Goal: Information Seeking & Learning: Learn about a topic

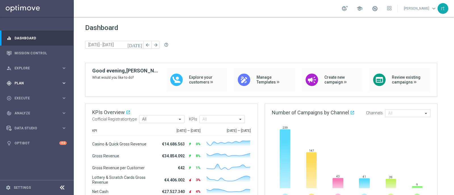
click at [23, 79] on div "gps_fixed Plan keyboard_arrow_right" at bounding box center [36, 83] width 73 height 15
click at [27, 96] on link "Target Groups" at bounding box center [37, 95] width 44 height 5
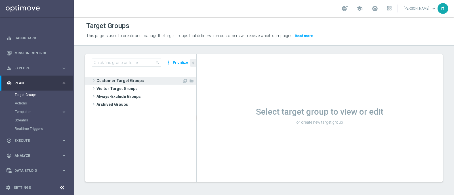
click at [119, 80] on span "Customer Target Groups" at bounding box center [139, 81] width 86 height 8
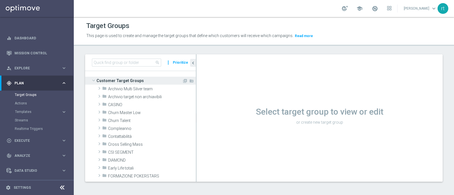
click at [119, 80] on span "Customer Target Groups" at bounding box center [139, 81] width 86 height 8
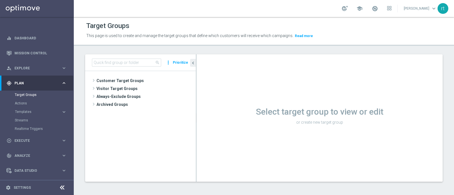
drag, startPoint x: 234, startPoint y: 1, endPoint x: 221, endPoint y: 11, distance: 16.2
click at [221, 11] on div "school [PERSON_NAME] keyboard_arrow_down rt" at bounding box center [264, 8] width 380 height 17
drag, startPoint x: 221, startPoint y: 11, endPoint x: 228, endPoint y: 4, distance: 9.4
click at [228, 4] on div "school [PERSON_NAME] keyboard_arrow_down rt" at bounding box center [264, 8] width 380 height 17
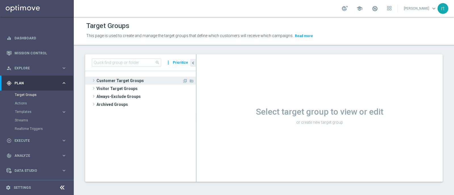
click at [119, 79] on span "Customer Target Groups" at bounding box center [139, 81] width 86 height 8
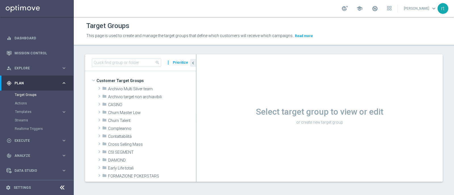
click at [228, 1] on div "school [PERSON_NAME] keyboard_arrow_down rt" at bounding box center [264, 8] width 380 height 17
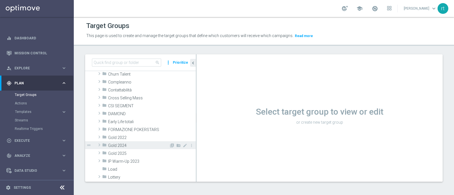
scroll to position [117, 0]
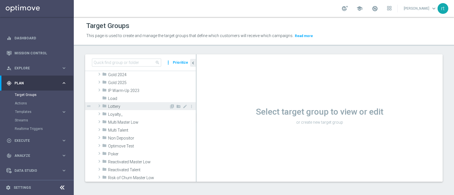
click at [130, 108] on span "Lottery" at bounding box center [138, 106] width 61 height 5
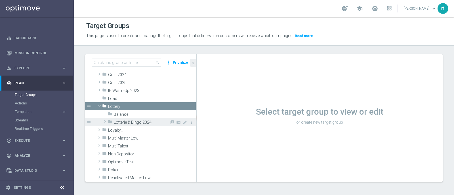
click at [126, 124] on span "Lotterie & Bingo 2024" at bounding box center [141, 122] width 55 height 5
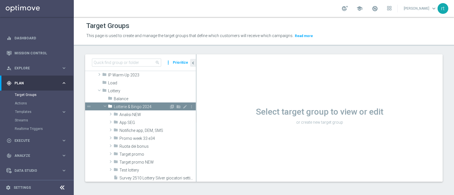
scroll to position [133, 0]
click at [135, 113] on span "Analisi NEW" at bounding box center [144, 115] width 50 height 5
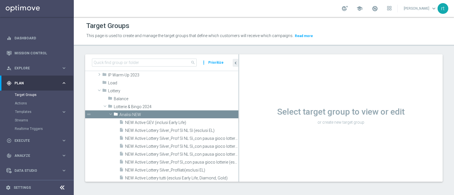
drag, startPoint x: 196, startPoint y: 157, endPoint x: 245, endPoint y: 158, distance: 49.1
click at [245, 156] on as-split "search more_vert Prioritize Customer Target Groups library_add create_new_folder" at bounding box center [263, 118] width 357 height 128
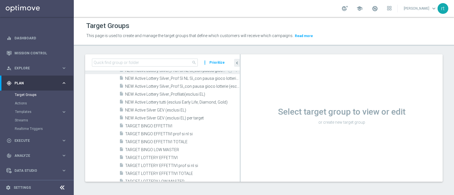
scroll to position [234, 0]
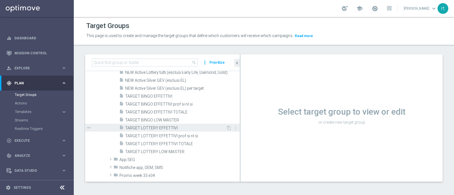
click at [157, 127] on span "TARGET LOTTERY EFFETTIVI" at bounding box center [175, 128] width 101 height 5
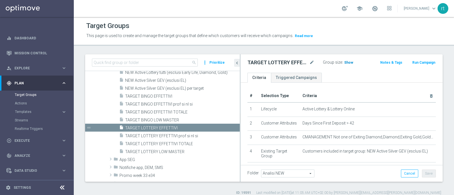
click at [344, 61] on span "Show" at bounding box center [348, 63] width 9 height 4
click at [350, 61] on span "68,926" at bounding box center [350, 63] width 12 height 5
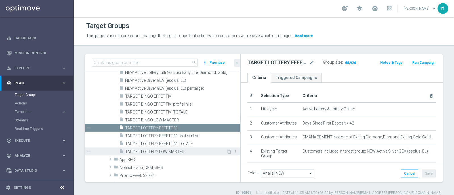
click at [170, 151] on span "TARGET LOTTERY LOW MASTER" at bounding box center [175, 152] width 101 height 5
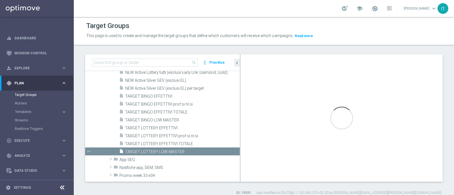
type textarea "(1 and 2 and 3 and 4 and 5 and 6 and 7 and 8 and 12 and 13 and (11 or (9 and 10…"
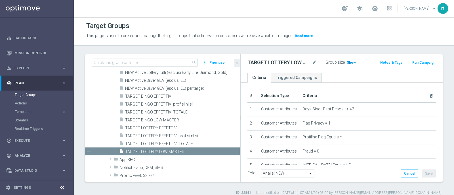
click at [349, 62] on span "Show" at bounding box center [351, 63] width 9 height 4
click at [352, 64] on span "2,454" at bounding box center [352, 63] width 10 height 5
click at [40, 54] on link "Mission Control" at bounding box center [40, 53] width 52 height 15
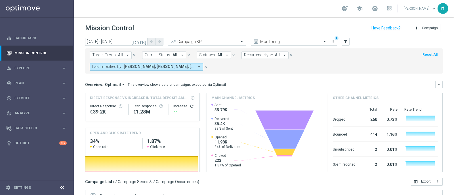
click at [363, 56] on button "Reset All" at bounding box center [430, 55] width 16 height 6
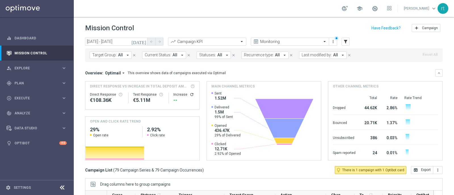
click at [191, 14] on div "school roberto tucci keyboard_arrow_down rt" at bounding box center [264, 8] width 380 height 17
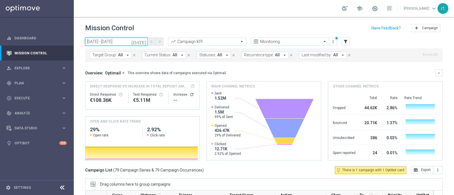
click at [134, 42] on input "08 Sep 2025 - 08 Sep 2025" at bounding box center [116, 42] width 62 height 8
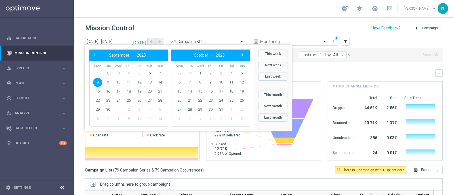
click at [162, 24] on div "Mission Control add Campaign" at bounding box center [263, 28] width 357 height 11
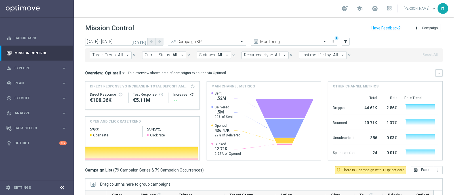
click at [230, 3] on div "school roberto tucci keyboard_arrow_down rt" at bounding box center [264, 8] width 380 height 17
click at [112, 41] on input "08 Sep 2025 - 08 Sep 2025" at bounding box center [116, 42] width 62 height 8
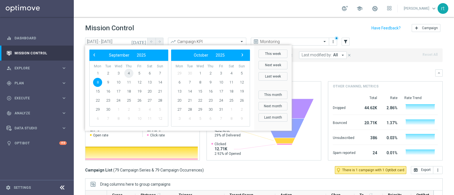
click at [130, 74] on span "4" at bounding box center [128, 73] width 9 height 9
type input "04 Sep 2025 - 04 Sep 2025"
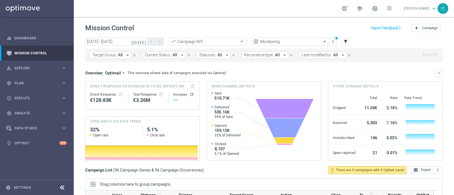
click at [310, 56] on span "Last modified by:" at bounding box center [317, 55] width 30 height 5
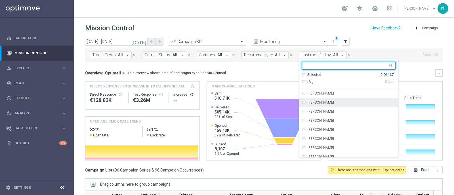
click at [318, 67] on input "text" at bounding box center [346, 66] width 83 height 5
click at [307, 66] on input "text" at bounding box center [346, 66] width 83 height 5
click at [275, 24] on div "Mission Control add Campaign" at bounding box center [263, 28] width 357 height 11
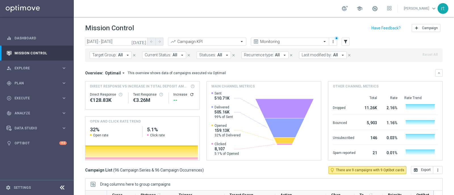
click at [235, 6] on div "school roberto tucci keyboard_arrow_down rt" at bounding box center [264, 8] width 380 height 17
click at [307, 53] on span "Last modified by:" at bounding box center [317, 55] width 30 height 5
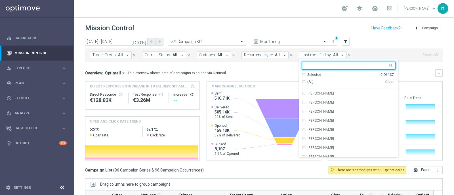
click at [311, 66] on input "text" at bounding box center [346, 66] width 83 height 5
click at [309, 66] on input "text" at bounding box center [346, 66] width 83 height 5
click at [312, 129] on label "Elena Zarbin" at bounding box center [321, 129] width 26 height 3
type input "ele"
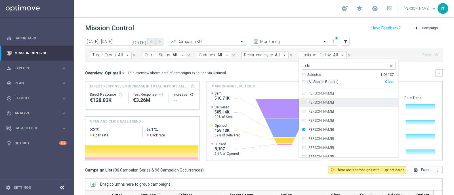
click at [316, 22] on header "Mission Control add Campaign" at bounding box center [264, 27] width 380 height 21
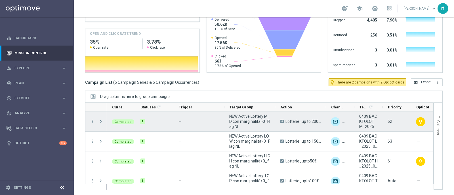
scroll to position [27, 0]
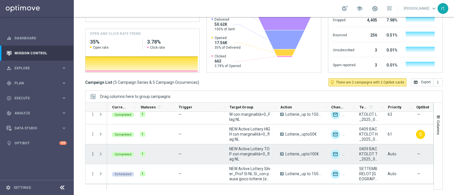
drag, startPoint x: 146, startPoint y: 162, endPoint x: 91, endPoint y: 155, distance: 55.8
click at [91, 155] on icon "more_vert" at bounding box center [92, 154] width 5 height 5
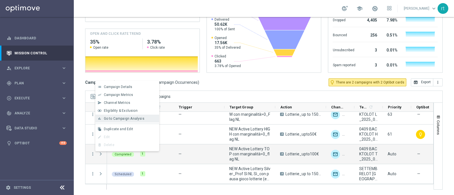
click at [133, 120] on span "Go to Campaign Analysis" at bounding box center [124, 119] width 41 height 4
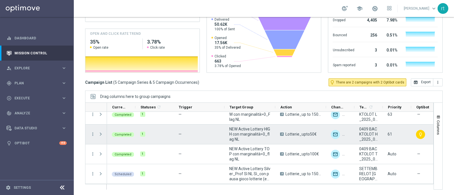
scroll to position [0, 0]
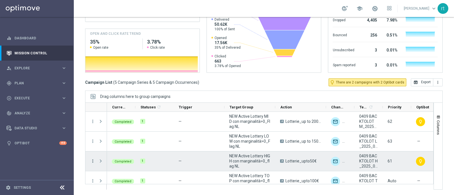
click at [92, 156] on icon "more_vert" at bounding box center [92, 161] width 5 height 5
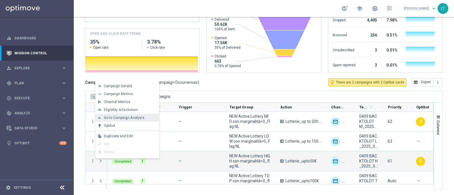
click at [133, 119] on span "Go to Campaign Analysis" at bounding box center [124, 118] width 41 height 4
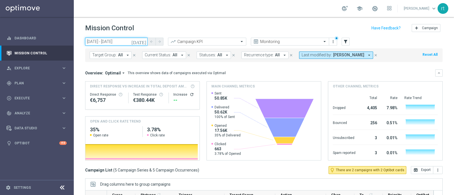
click at [109, 42] on input "04 Sep 2025 - 04 Sep 2025" at bounding box center [116, 42] width 62 height 8
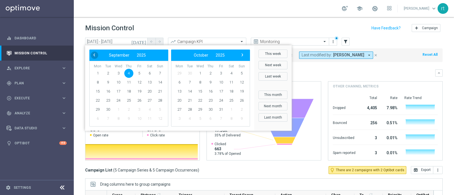
click at [94, 56] on span "‹" at bounding box center [93, 54] width 7 height 7
click at [126, 100] on span "21" at bounding box center [128, 100] width 9 height 9
type input "21 Aug 2025 - 21 Aug 2025"
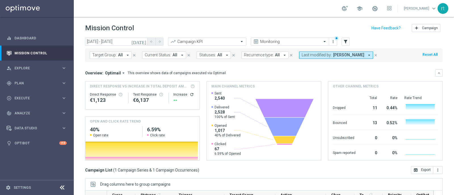
scroll to position [88, 0]
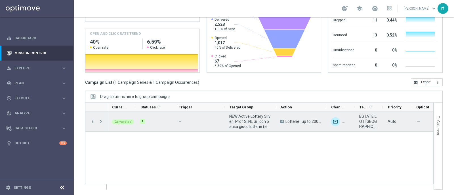
click at [102, 120] on span "Press SPACE to select this row." at bounding box center [100, 121] width 5 height 5
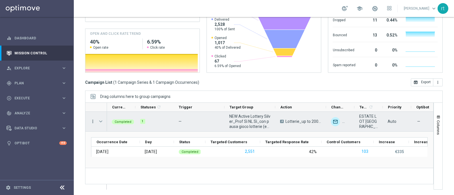
click at [93, 122] on icon "more_vert" at bounding box center [92, 121] width 5 height 5
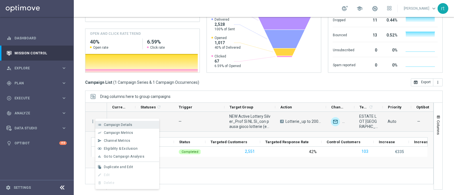
click at [112, 121] on div "list Campaign Details" at bounding box center [127, 125] width 64 height 8
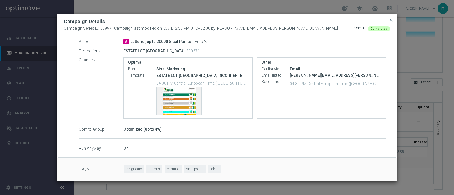
scroll to position [0, 0]
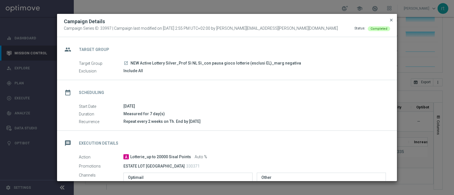
click at [363, 19] on span "close" at bounding box center [391, 20] width 5 height 5
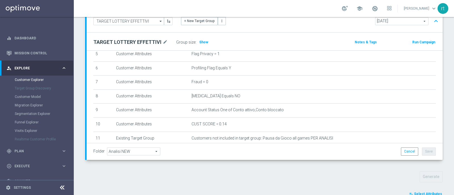
scroll to position [106, 0]
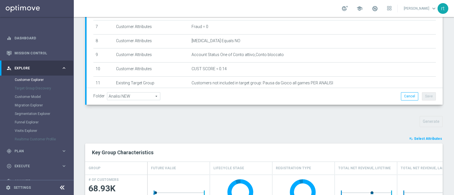
click at [409, 138] on icon "playlist_add_check" at bounding box center [411, 139] width 4 height 4
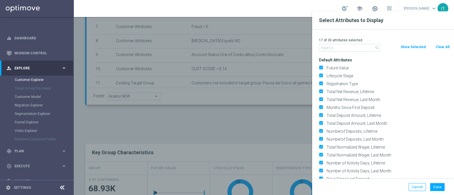
click at [444, 49] on button "Clear All" at bounding box center [442, 47] width 15 height 6
checkbox input "false"
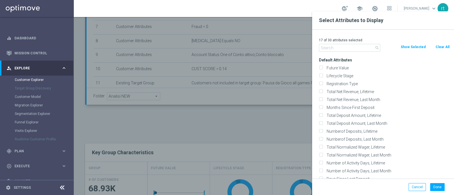
checkbox input "false"
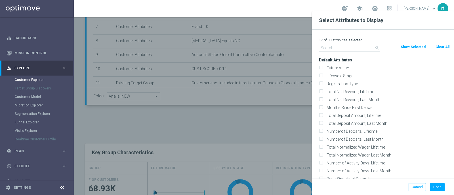
checkbox input "false"
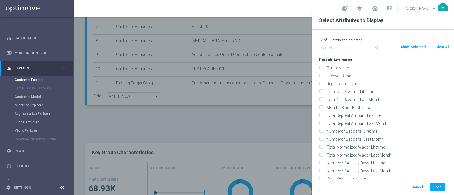
checkbox input "false"
click at [342, 74] on label "Lifecycle Stage" at bounding box center [387, 75] width 125 height 5
click at [323, 75] on input "Lifecycle Stage" at bounding box center [321, 77] width 4 height 4
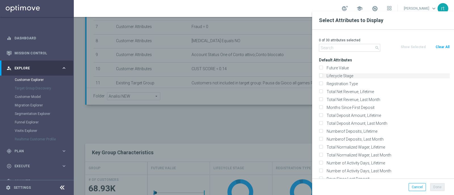
checkbox input "true"
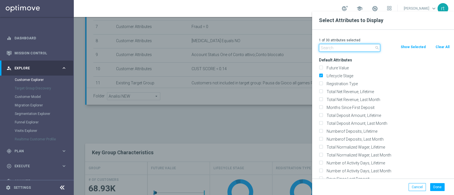
click at [335, 51] on input "text" at bounding box center [349, 48] width 61 height 8
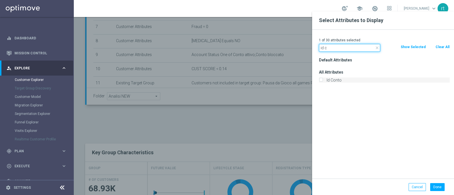
type input "id c"
click at [332, 81] on label "Id Conto" at bounding box center [387, 80] width 125 height 5
click at [323, 81] on input "Id Conto" at bounding box center [321, 81] width 4 height 4
checkbox input "true"
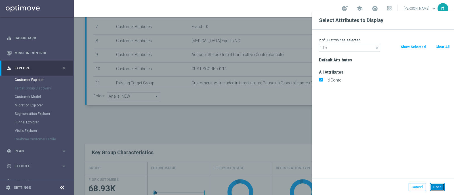
click at [436, 186] on button "Done" at bounding box center [437, 188] width 14 height 8
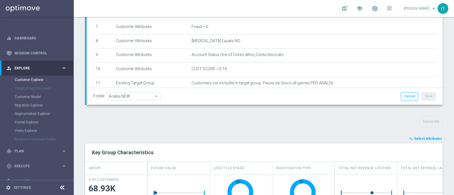
type input "Search"
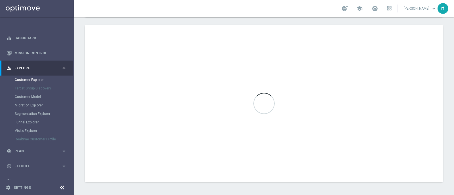
scroll to position [260, 0]
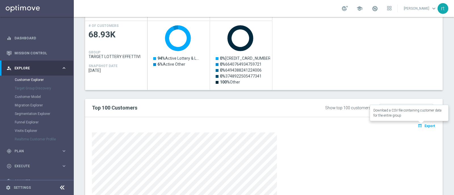
click at [422, 127] on button "open_in_browser Export" at bounding box center [426, 125] width 19 height 7
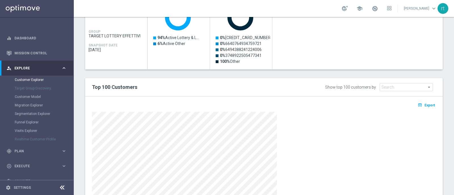
scroll to position [281, 0]
click at [425, 104] on span "Export" at bounding box center [429, 105] width 10 height 4
click at [287, 48] on div "Created with Highcharts 9.3.3 94% Active Lottery & Lottery Online 94% Active Lo…" at bounding box center [295, 35] width 295 height 70
click at [340, 49] on div "Created with Highcharts 9.3.3 94% Active Lottery & Lottery Online 94% Active Lo…" at bounding box center [295, 35] width 295 height 70
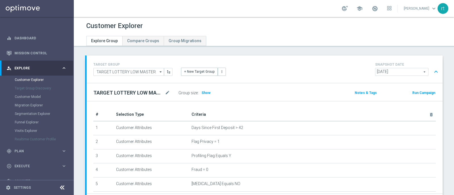
click at [261, 24] on div "Customer Explorer" at bounding box center [263, 25] width 355 height 11
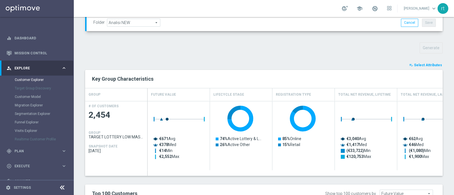
scroll to position [180, 0]
click at [419, 64] on span "Select Attributes" at bounding box center [428, 65] width 28 height 4
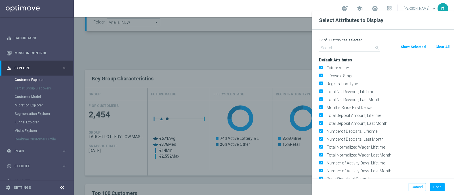
click at [441, 47] on button "Clear All" at bounding box center [442, 47] width 15 height 6
checkbox input "false"
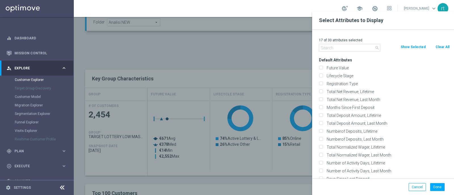
checkbox input "false"
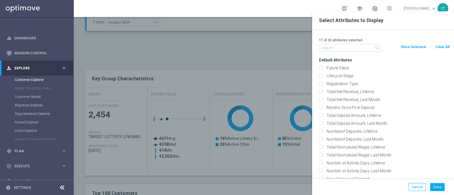
checkbox input "false"
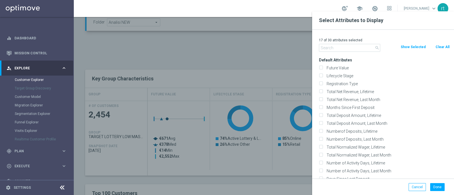
checkbox input "false"
click at [348, 75] on label "Lifecycle Stage" at bounding box center [387, 75] width 125 height 5
click at [323, 75] on input "Lifecycle Stage" at bounding box center [321, 77] width 4 height 4
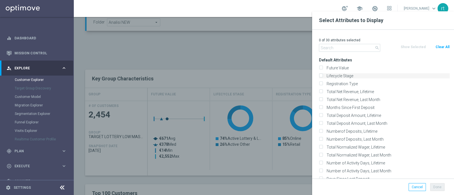
checkbox input "true"
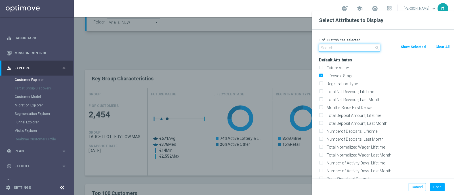
click at [341, 45] on input "text" at bounding box center [349, 48] width 61 height 8
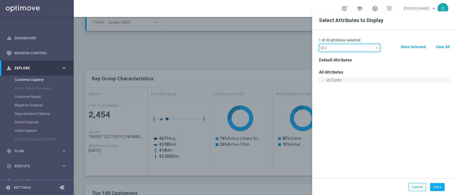
type input "id c"
click at [335, 81] on label "Id Conto" at bounding box center [387, 80] width 125 height 5
click at [323, 81] on input "Id Conto" at bounding box center [321, 81] width 4 height 4
checkbox input "true"
click at [434, 182] on div "Done Cancel" at bounding box center [383, 187] width 142 height 17
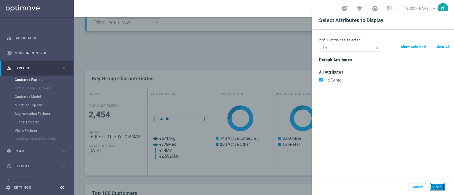
click at [435, 185] on button "Done" at bounding box center [437, 188] width 14 height 8
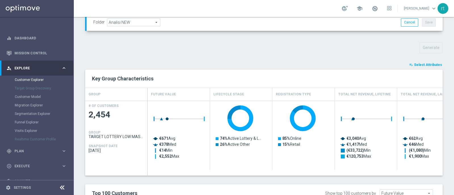
type input "Search"
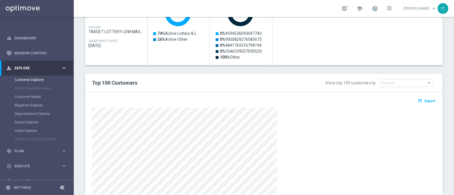
scroll to position [286, 0]
click at [418, 100] on icon "open_in_browser" at bounding box center [421, 100] width 6 height 5
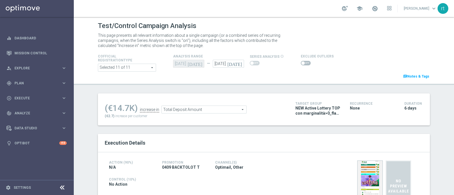
click at [301, 64] on span at bounding box center [306, 63] width 10 height 5
click at [301, 64] on input "checkbox" at bounding box center [306, 63] width 10 height 5
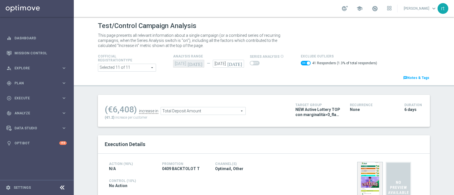
click at [205, 108] on span "Total Deposit Amount" at bounding box center [203, 111] width 85 height 7
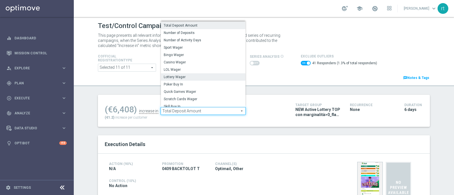
click at [178, 78] on span "Lottery Wager" at bounding box center [203, 77] width 79 height 5
checkbox input "false"
type input "Lottery Wager"
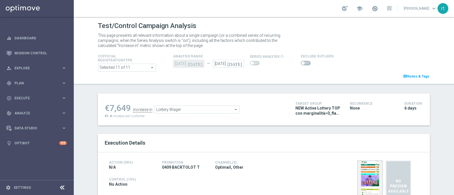
click at [301, 62] on span at bounding box center [306, 63] width 10 height 5
click at [301, 62] on input "checkbox" at bounding box center [306, 63] width 10 height 5
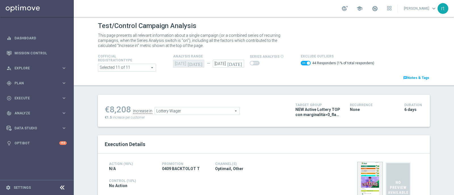
click at [189, 110] on span "Lottery Wager" at bounding box center [197, 111] width 85 height 7
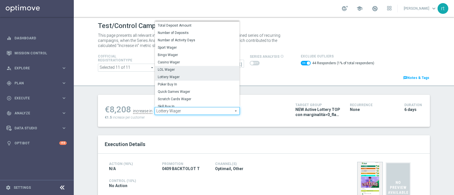
click at [166, 68] on span "LOL Wager" at bounding box center [197, 70] width 79 height 5
checkbox input "false"
type input "LOL Wager"
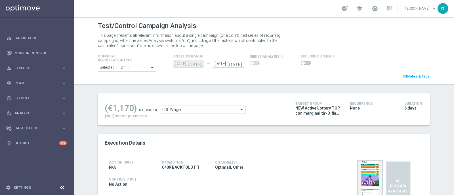
click at [301, 62] on span at bounding box center [306, 63] width 10 height 5
click at [301, 62] on input "checkbox" at bounding box center [306, 63] width 10 height 5
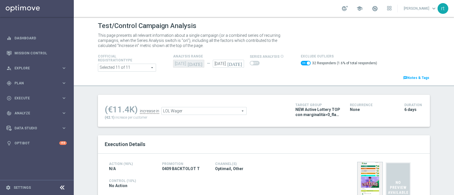
click at [206, 110] on span "LOL Wager" at bounding box center [204, 111] width 85 height 7
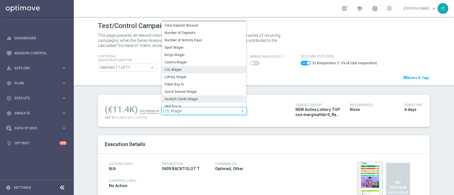
click at [185, 97] on span "Scratch Cards Wager" at bounding box center [204, 99] width 79 height 5
checkbox input "false"
type input "Scratch Cards Wager"
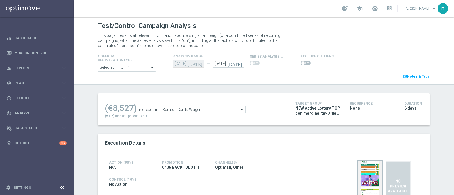
click at [301, 63] on span at bounding box center [306, 63] width 10 height 5
click at [301, 63] on input "checkbox" at bounding box center [306, 63] width 10 height 5
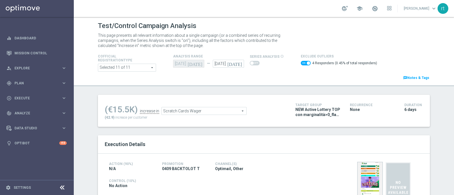
click at [194, 111] on span "Scratch Cards Wager" at bounding box center [204, 111] width 85 height 7
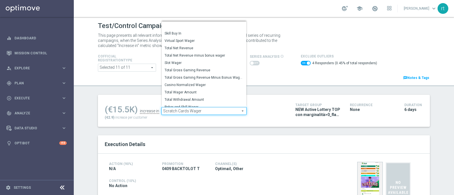
scroll to position [81, 0]
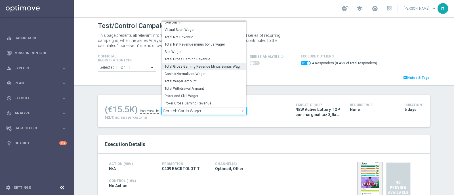
click at [189, 67] on span "Total Gross Gaming Revenue Minus Bonus Wagared" at bounding box center [204, 66] width 79 height 5
checkbox input "false"
type input "Total Gross Gaming Revenue Minus Bonus Wagared"
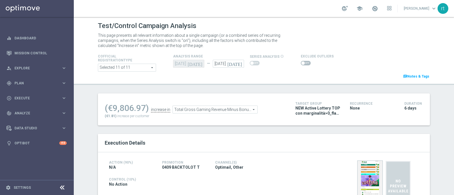
click at [304, 64] on span at bounding box center [306, 63] width 10 height 5
click at [304, 64] on input "checkbox" at bounding box center [306, 63] width 10 height 5
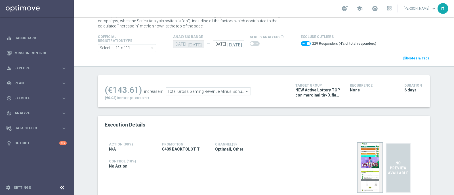
scroll to position [18, 0]
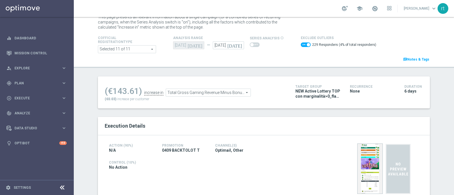
click at [190, 90] on span "Total Gross Gaming Revenue Minus Bonus Wagared" at bounding box center [208, 92] width 85 height 7
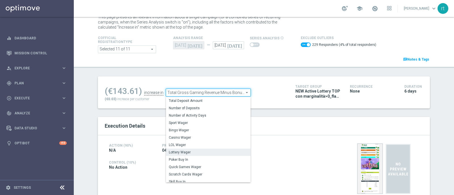
click at [175, 153] on span "Lottery Wager" at bounding box center [208, 152] width 79 height 5
checkbox input "false"
type input "Lottery Wager"
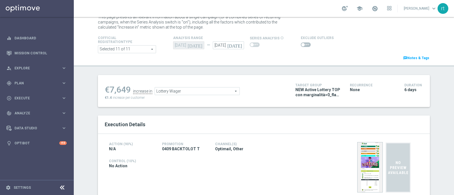
click at [303, 43] on span at bounding box center [306, 45] width 10 height 5
click at [303, 43] on input "checkbox" at bounding box center [306, 45] width 10 height 5
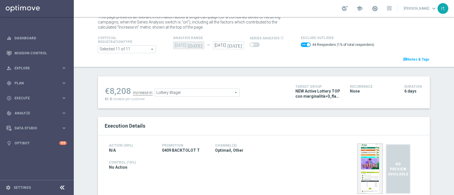
click at [174, 102] on div "€8,208 increase in Lottery Wager Lottery Wager arrow_drop_down search €1.5 incr…" at bounding box center [264, 93] width 332 height 32
click at [171, 91] on span "Lottery Wager" at bounding box center [197, 92] width 85 height 7
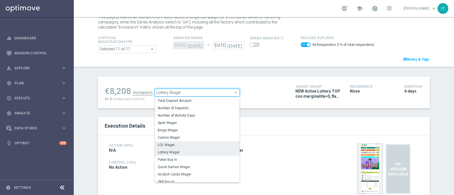
click at [165, 143] on span "LOL Wager" at bounding box center [197, 145] width 79 height 5
checkbox input "false"
type input "LOL Wager"
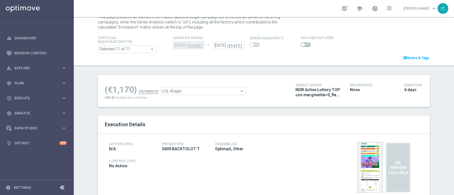
click at [301, 46] on span at bounding box center [306, 45] width 10 height 5
click at [301, 46] on input "checkbox" at bounding box center [306, 45] width 10 height 5
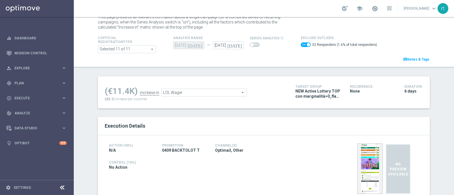
click at [165, 92] on span "LOL Wager" at bounding box center [204, 92] width 85 height 7
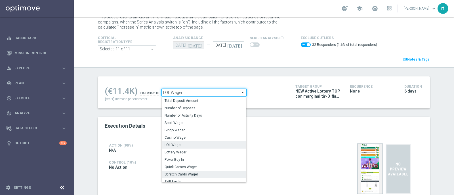
click at [168, 174] on span "Scratch Cards Wager" at bounding box center [204, 174] width 79 height 5
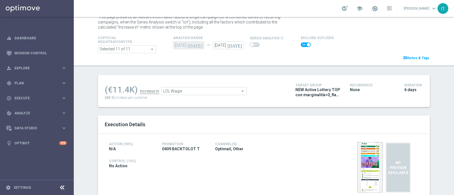
checkbox input "false"
type input "Scratch Cards Wager"
click at [304, 43] on span at bounding box center [306, 45] width 10 height 5
click at [304, 43] on input "checkbox" at bounding box center [306, 45] width 10 height 5
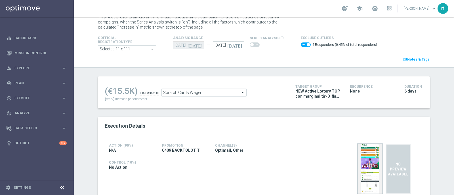
click at [175, 90] on span "Scratch Cards Wager" at bounding box center [204, 92] width 85 height 7
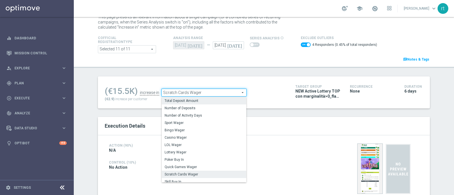
click at [170, 103] on span "Total Deposit Amount" at bounding box center [204, 101] width 79 height 5
checkbox input "false"
type input "Total Deposit Amount"
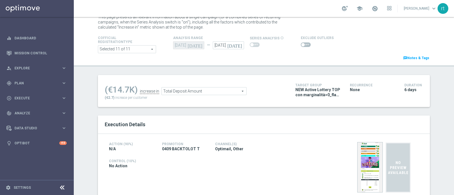
click at [303, 43] on span at bounding box center [306, 45] width 10 height 5
click at [303, 43] on input "checkbox" at bounding box center [306, 45] width 10 height 5
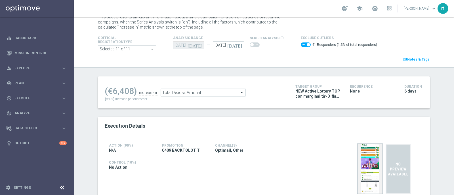
click at [220, 5] on div "school [PERSON_NAME] keyboard_arrow_down rt" at bounding box center [264, 8] width 380 height 17
click at [203, 90] on span "Total Deposit Amount" at bounding box center [203, 92] width 85 height 7
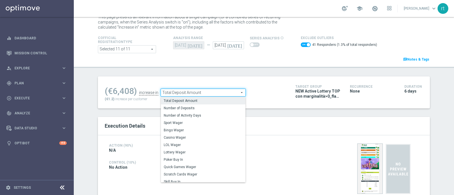
click at [199, 73] on div "Test/Control Campaign Analysis This page presents all relevant information abou…" at bounding box center [264, 106] width 380 height 178
checkbox input "false"
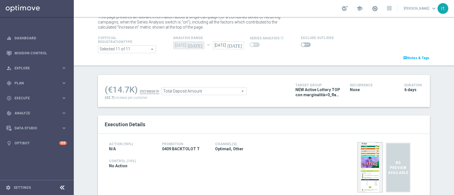
click at [207, 59] on div "Cofficial Registrationtype Selected 11 of 11 arrow_drop_down search Show Select…" at bounding box center [264, 48] width 340 height 27
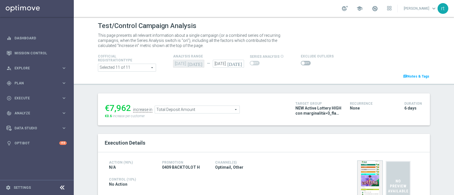
click at [303, 62] on span at bounding box center [306, 63] width 10 height 5
click at [303, 62] on input "checkbox" at bounding box center [306, 63] width 10 height 5
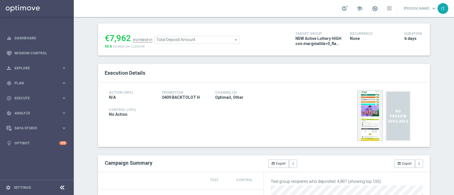
scroll to position [19, 0]
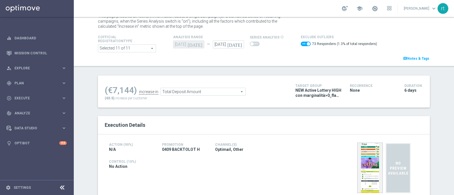
click at [301, 44] on span at bounding box center [306, 44] width 10 height 5
click at [301, 44] on input "checkbox" at bounding box center [306, 44] width 10 height 5
checkbox input "false"
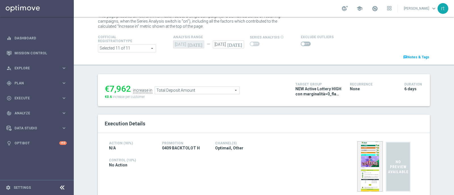
click at [180, 92] on span "Total Deposit Amount" at bounding box center [197, 90] width 85 height 7
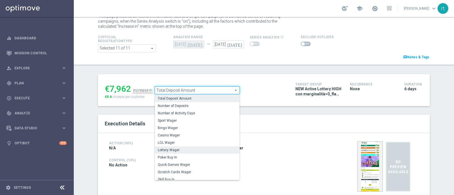
click at [172, 151] on span "Lottery Wager" at bounding box center [197, 150] width 79 height 5
type input "Lottery Wager"
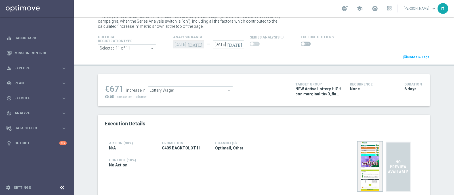
click at [301, 44] on span at bounding box center [306, 44] width 10 height 5
click at [301, 44] on input "checkbox" at bounding box center [306, 44] width 10 height 5
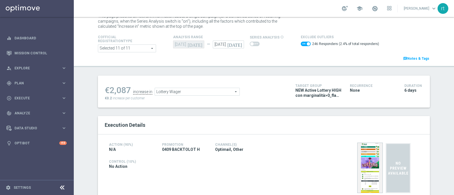
click at [180, 94] on span "Lottery Wager" at bounding box center [197, 91] width 85 height 7
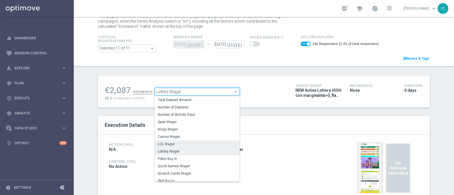
click at [170, 142] on span "LOL Wager" at bounding box center [197, 144] width 79 height 5
checkbox input "false"
type input "LOL Wager"
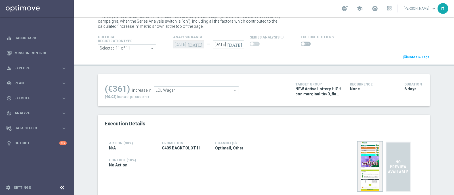
click at [301, 42] on span at bounding box center [306, 44] width 10 height 5
click at [301, 42] on input "checkbox" at bounding box center [306, 44] width 10 height 5
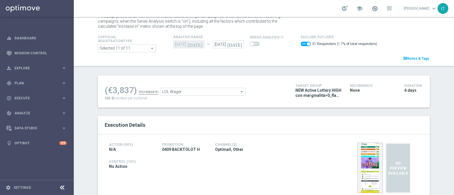
click at [187, 94] on span "LOL Wager" at bounding box center [203, 91] width 85 height 7
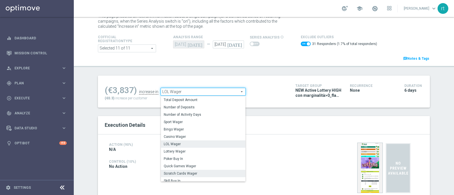
click at [176, 171] on label "Scratch Cards Wager" at bounding box center [203, 173] width 85 height 7
checkbox input "false"
type input "Scratch Cards Wager"
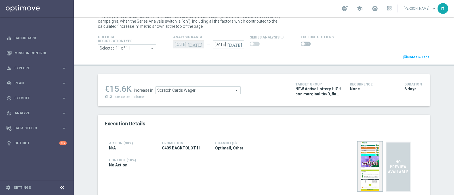
click at [304, 43] on span at bounding box center [306, 44] width 10 height 5
click at [304, 43] on input "checkbox" at bounding box center [306, 44] width 10 height 5
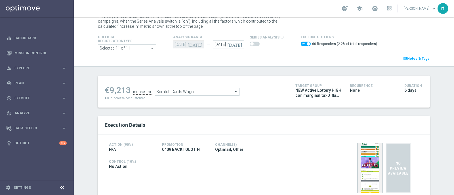
click at [167, 93] on span "Scratch Cards Wager" at bounding box center [197, 91] width 85 height 7
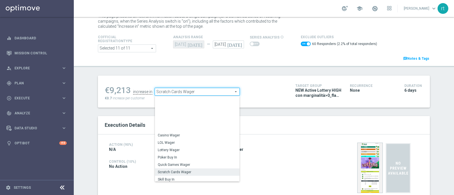
scroll to position [81, 0]
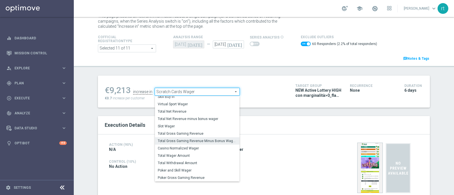
click at [169, 143] on span "Total Gross Gaming Revenue Minus Bonus Wagared" at bounding box center [197, 141] width 79 height 5
checkbox input "false"
type input "Total Gross Gaming Revenue Minus Bonus Wagared"
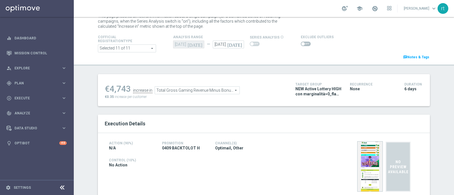
click at [302, 45] on span at bounding box center [306, 44] width 10 height 5
click at [302, 45] on input "checkbox" at bounding box center [306, 44] width 10 height 5
checkbox input "true"
